Goal: Information Seeking & Learning: Learn about a topic

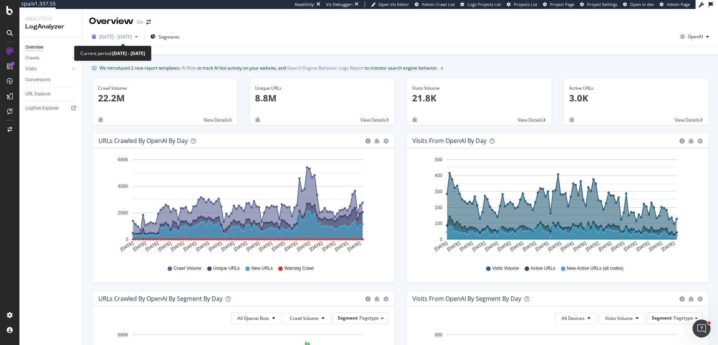
click at [132, 39] on span "2025 Jun. 1st - Aug. 31st" at bounding box center [115, 37] width 33 height 6
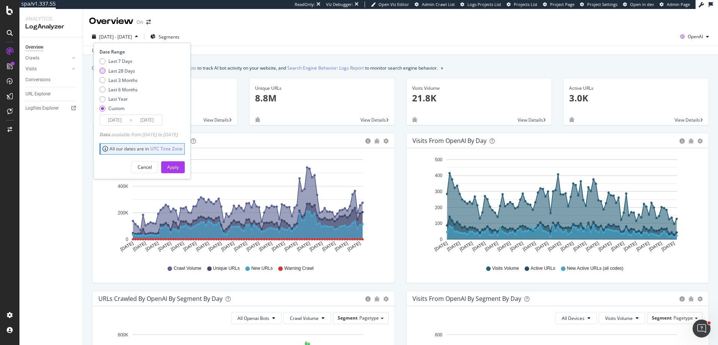
click at [126, 71] on div "Last 28 Days" at bounding box center [122, 71] width 27 height 6
type input "2025/09/07"
type input "2025/10/04"
click at [179, 167] on div "Apply" at bounding box center [173, 167] width 12 height 6
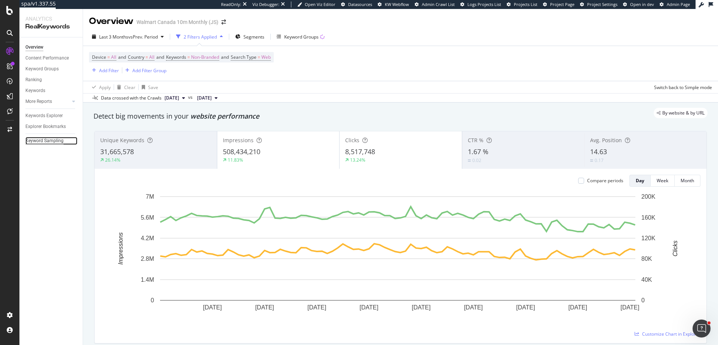
click at [50, 142] on div "Keyword Sampling" at bounding box center [44, 141] width 38 height 8
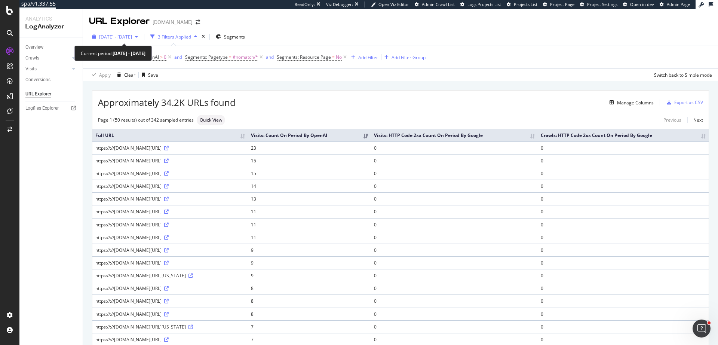
click at [130, 37] on span "2025 Jun. 10th - Sep. 9th" at bounding box center [115, 37] width 33 height 6
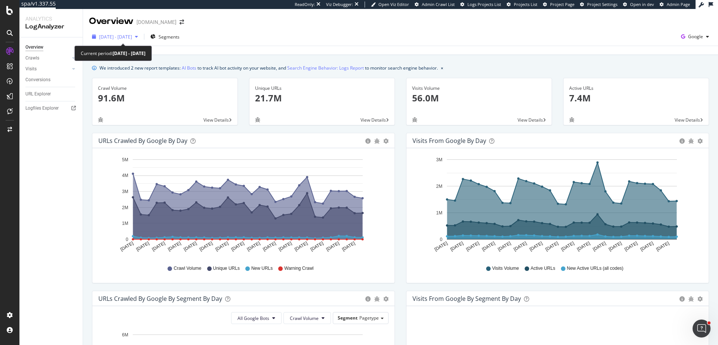
click at [132, 37] on span "2025 Sep. 6th - Oct. 5th" at bounding box center [115, 37] width 33 height 6
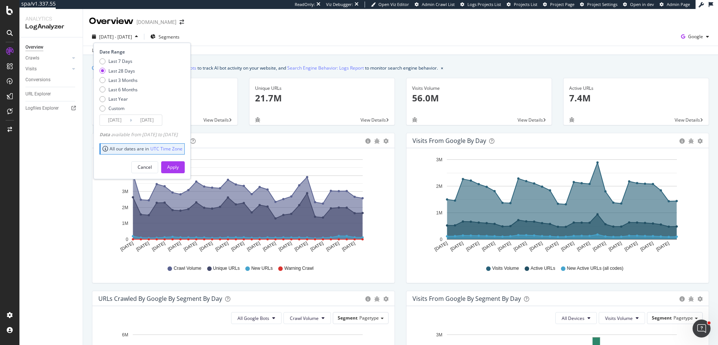
click at [239, 30] on div "2025 Sep. 6th - Oct. 5th Segments Date Range Last 7 Days Last 28 Days Last 3 Mo…" at bounding box center [400, 41] width 635 height 27
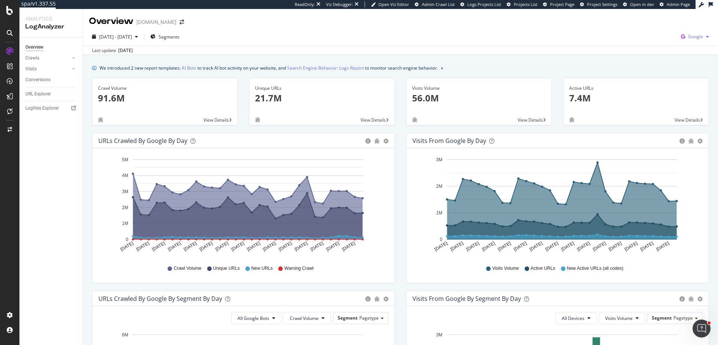
click at [689, 37] on span "Google" at bounding box center [696, 36] width 15 height 6
click at [654, 43] on span "OpenAI" at bounding box center [653, 43] width 28 height 7
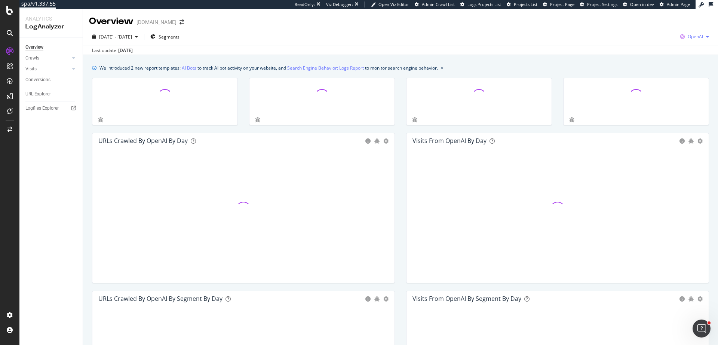
click at [689, 38] on span "OpenAI" at bounding box center [695, 36] width 15 height 6
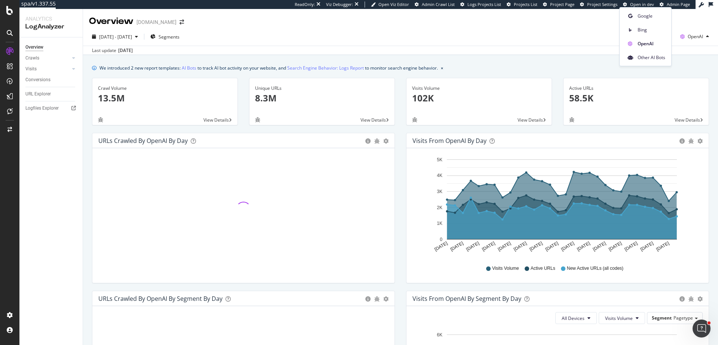
click at [692, 26] on div "Overview Apartments.com" at bounding box center [400, 18] width 635 height 19
